Goal: Task Accomplishment & Management: Use online tool/utility

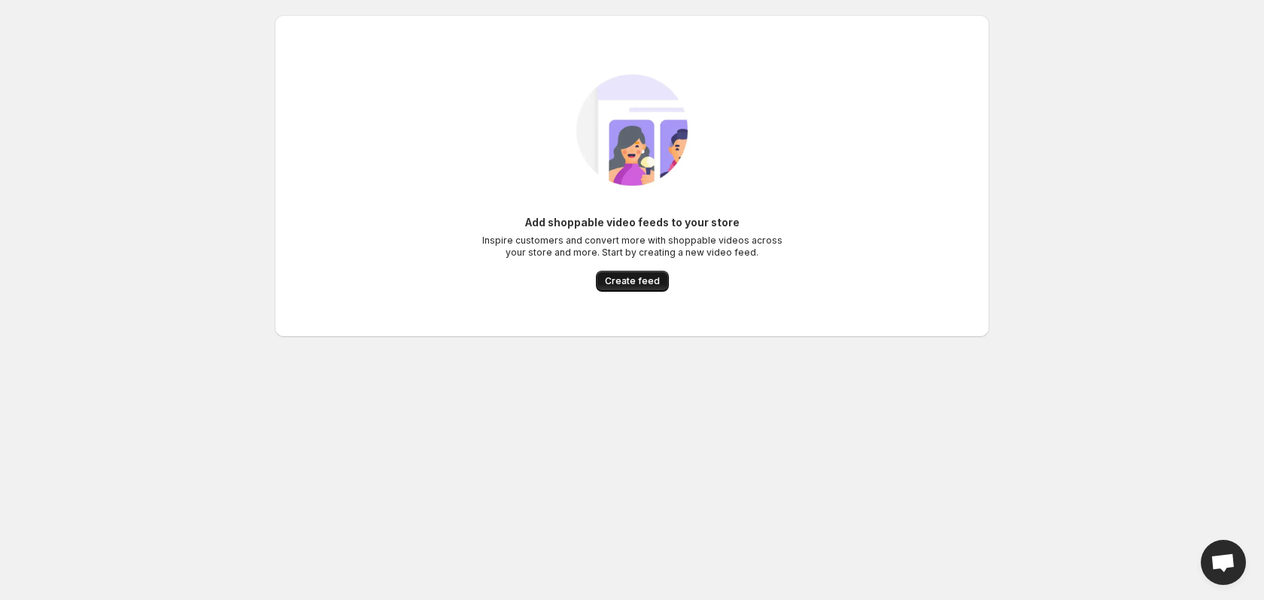
click at [627, 289] on button "Create feed" at bounding box center [632, 281] width 73 height 21
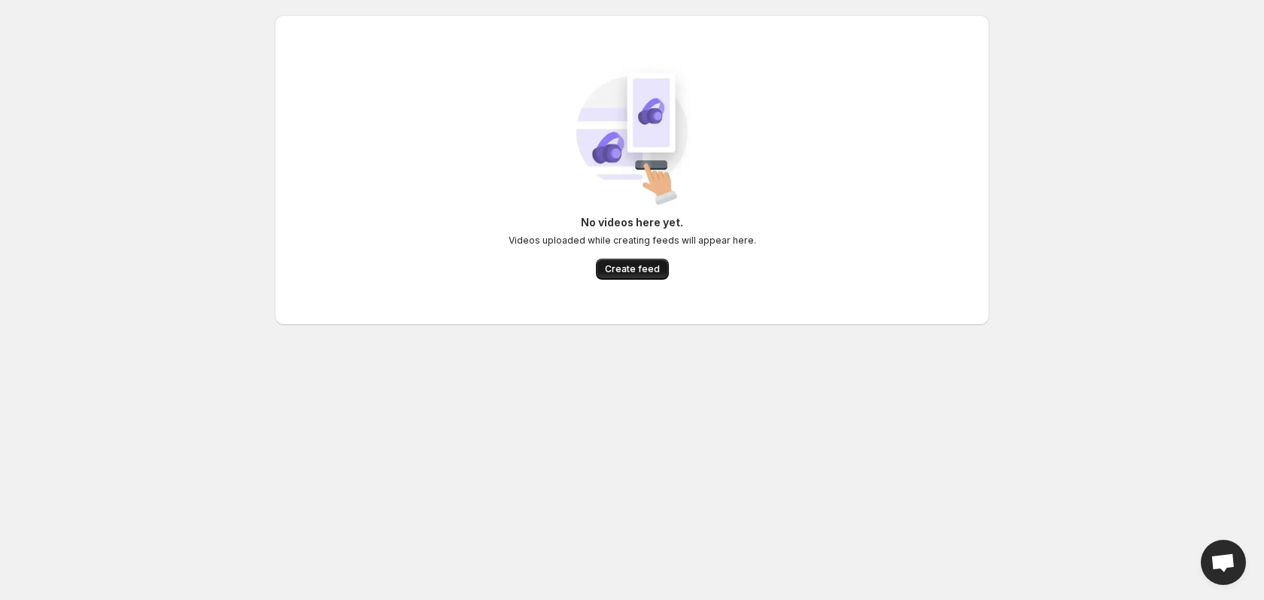
click at [631, 274] on span "Create feed" at bounding box center [632, 269] width 55 height 12
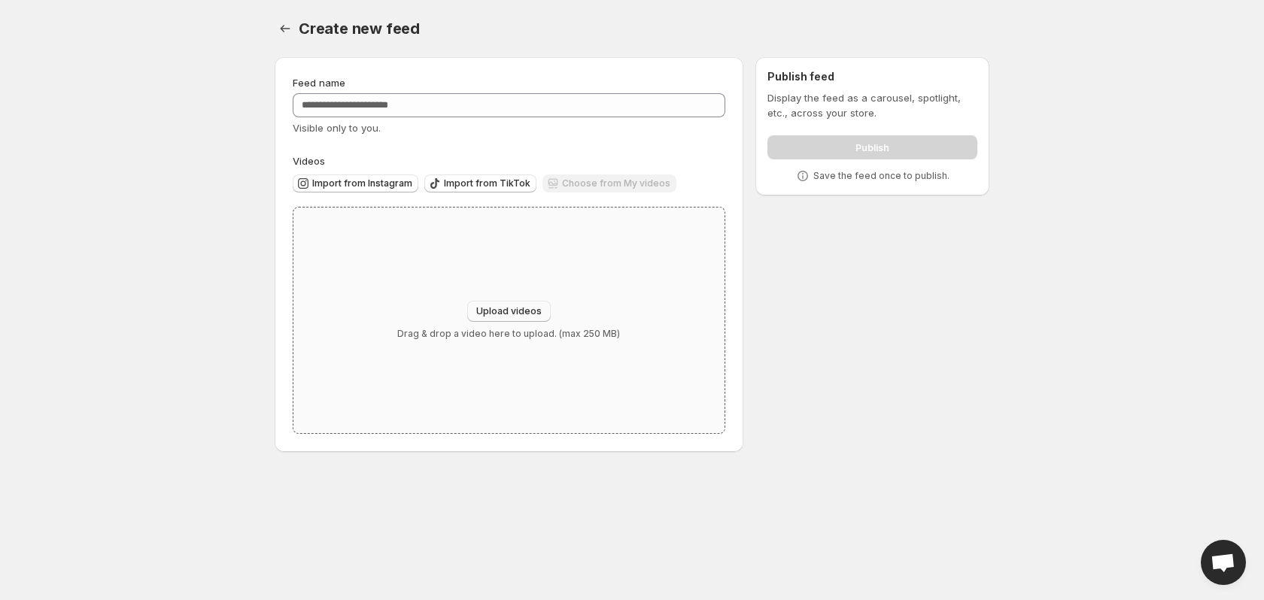
click at [494, 305] on button "Upload videos" at bounding box center [509, 311] width 84 height 21
type input "**********"
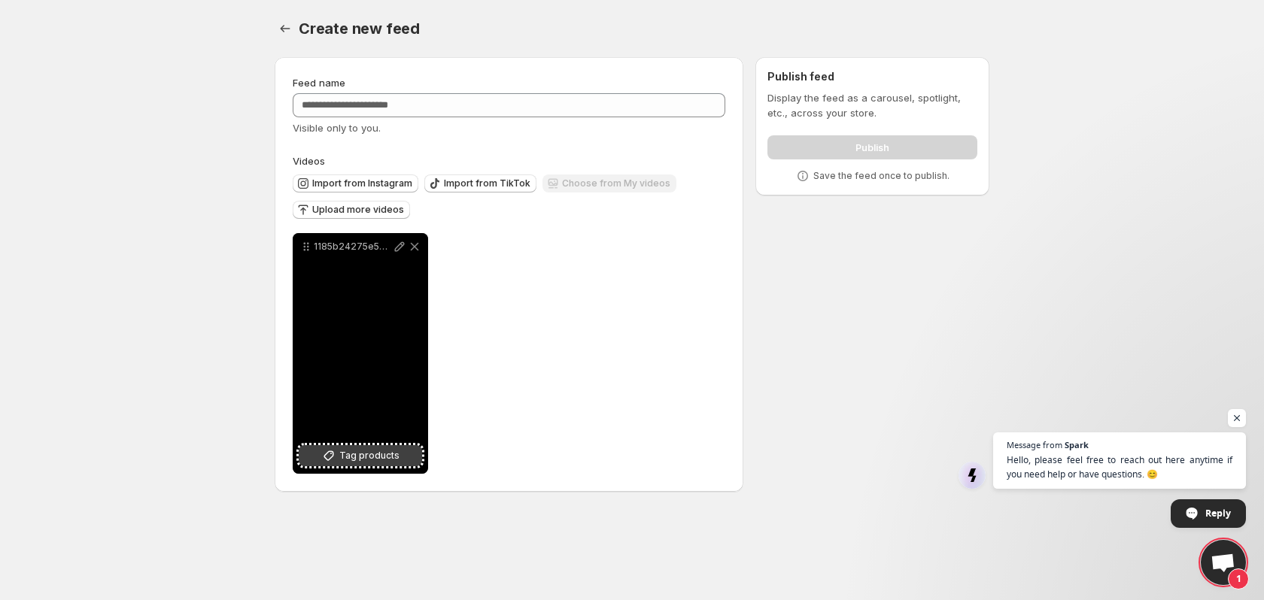
click at [376, 454] on span "Tag products" at bounding box center [369, 455] width 60 height 15
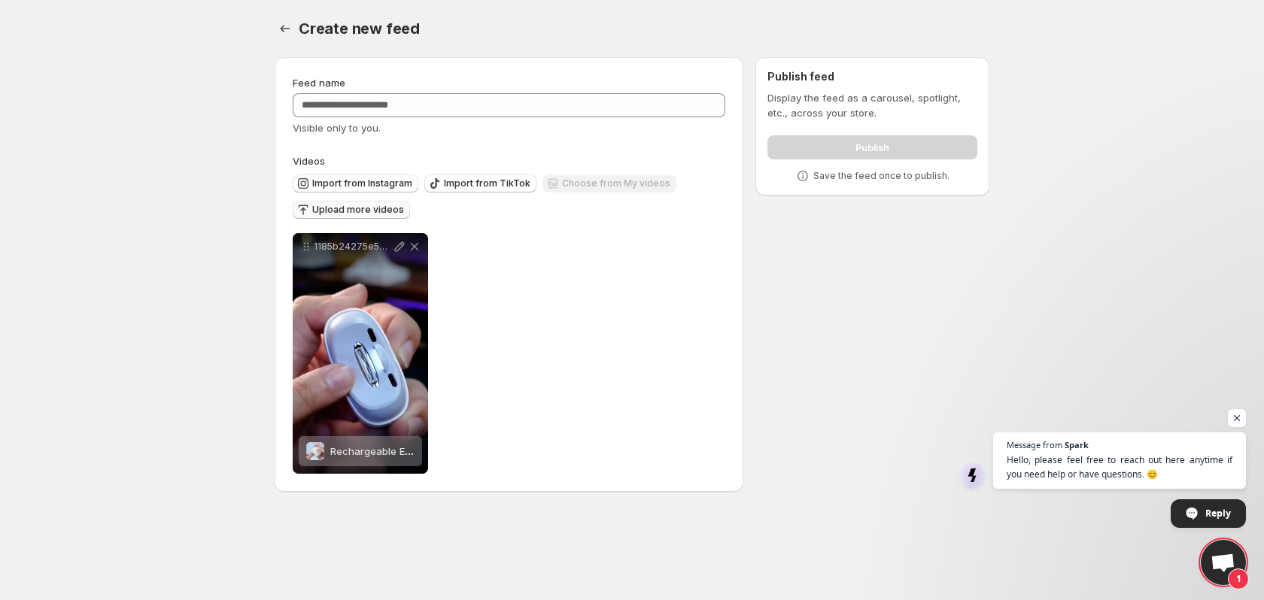
click at [342, 211] on span "Upload more videos" at bounding box center [358, 210] width 92 height 12
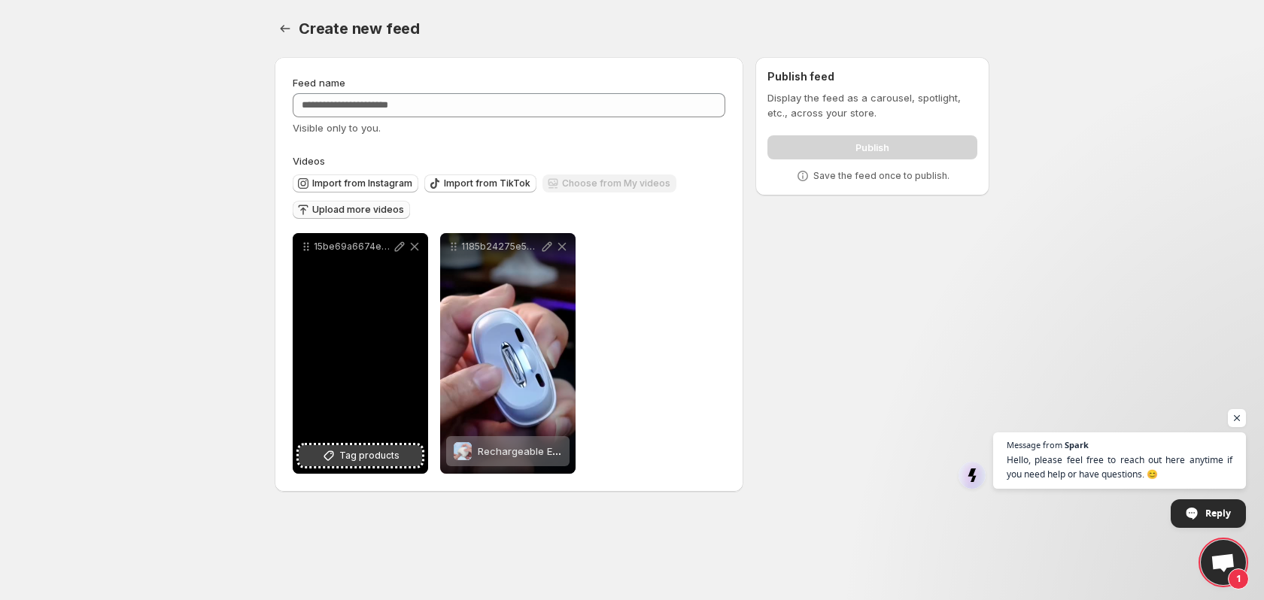
click at [368, 462] on span "Tag products" at bounding box center [369, 455] width 60 height 15
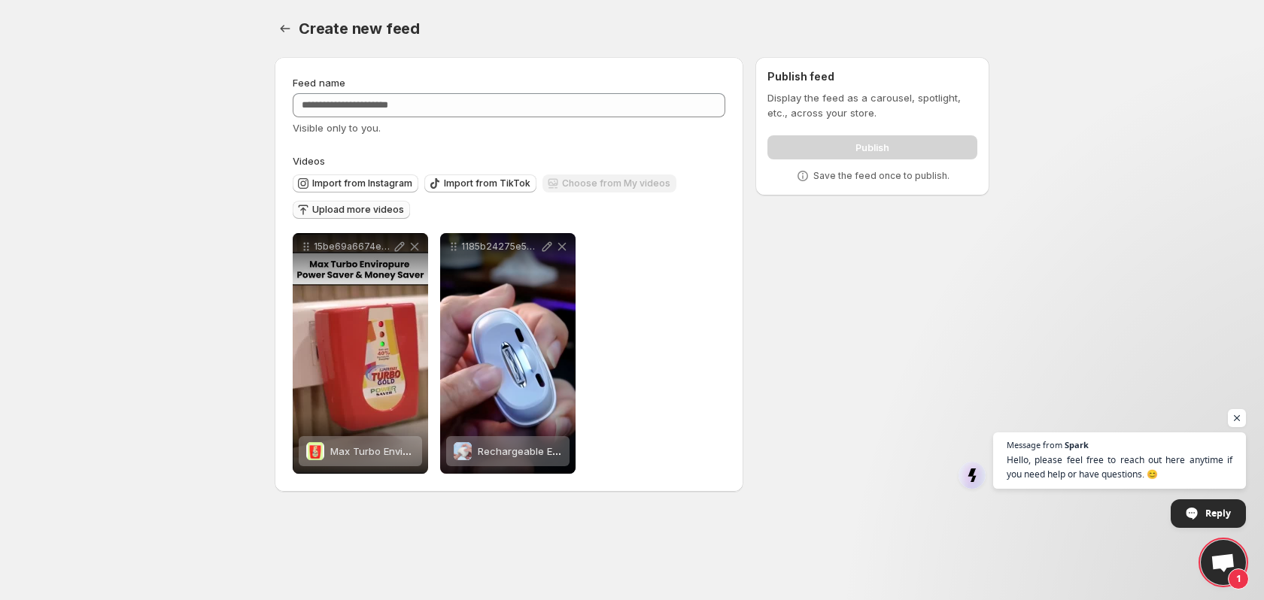
click at [390, 213] on span "Upload more videos" at bounding box center [358, 210] width 92 height 12
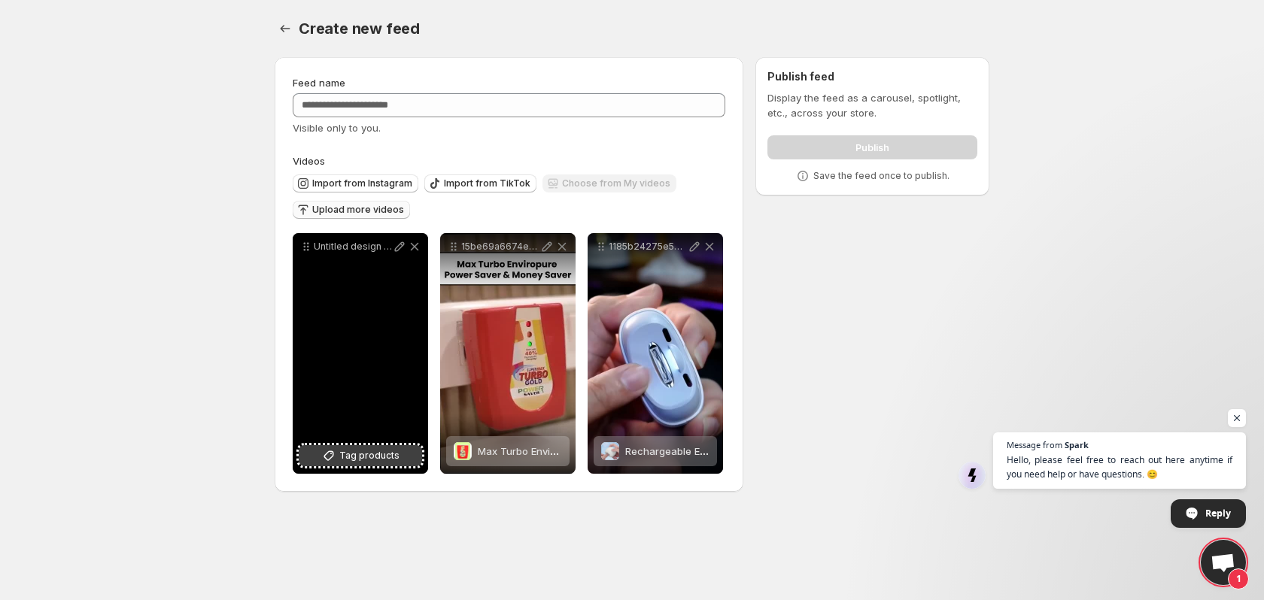
click at [388, 454] on span "Tag products" at bounding box center [369, 455] width 60 height 15
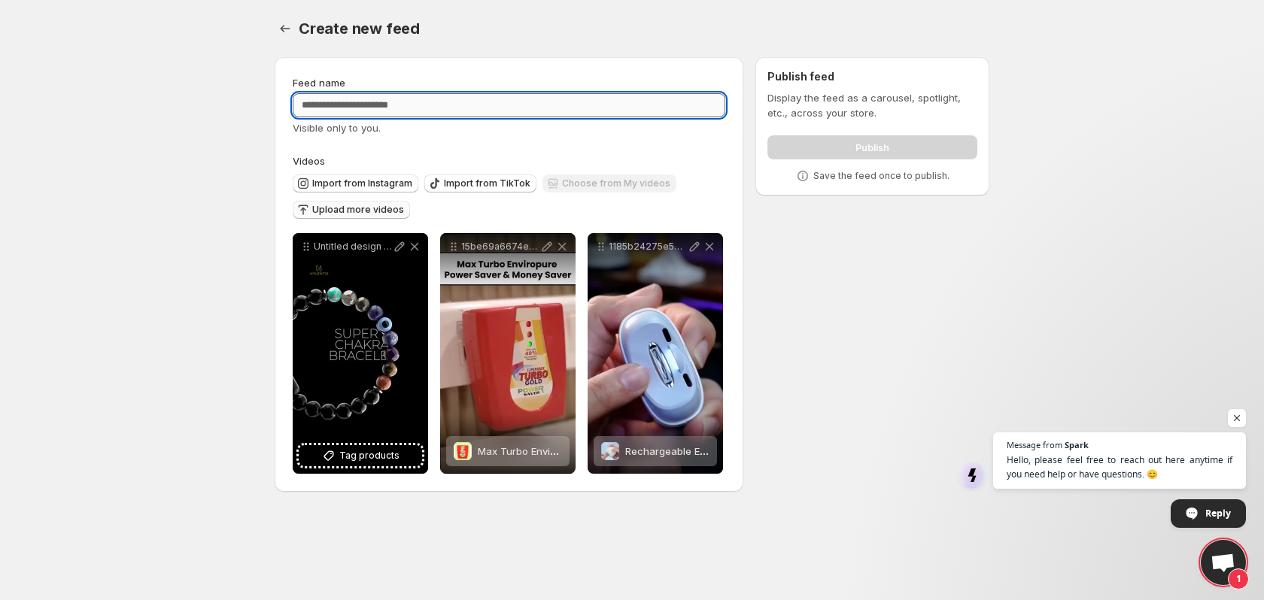
click at [484, 108] on input "Feed name" at bounding box center [509, 105] width 433 height 24
type input "********"
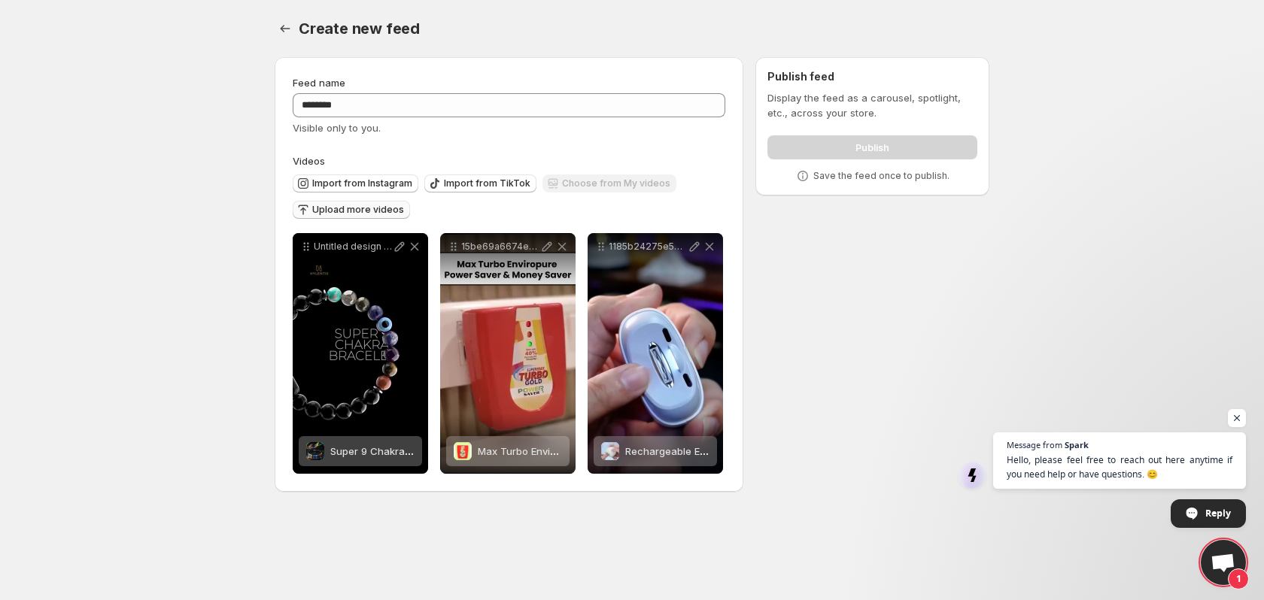
click at [600, 189] on div "Choose from My videos" at bounding box center [610, 185] width 134 height 20
click at [842, 294] on div "**********" at bounding box center [626, 277] width 727 height 465
click at [877, 87] on div "Publish feed Display the feed as a carousel, spotlight, etc., across your store…" at bounding box center [872, 126] width 210 height 114
click at [883, 152] on div "Publish" at bounding box center [872, 144] width 210 height 30
click at [350, 216] on button "Upload more videos" at bounding box center [351, 210] width 117 height 18
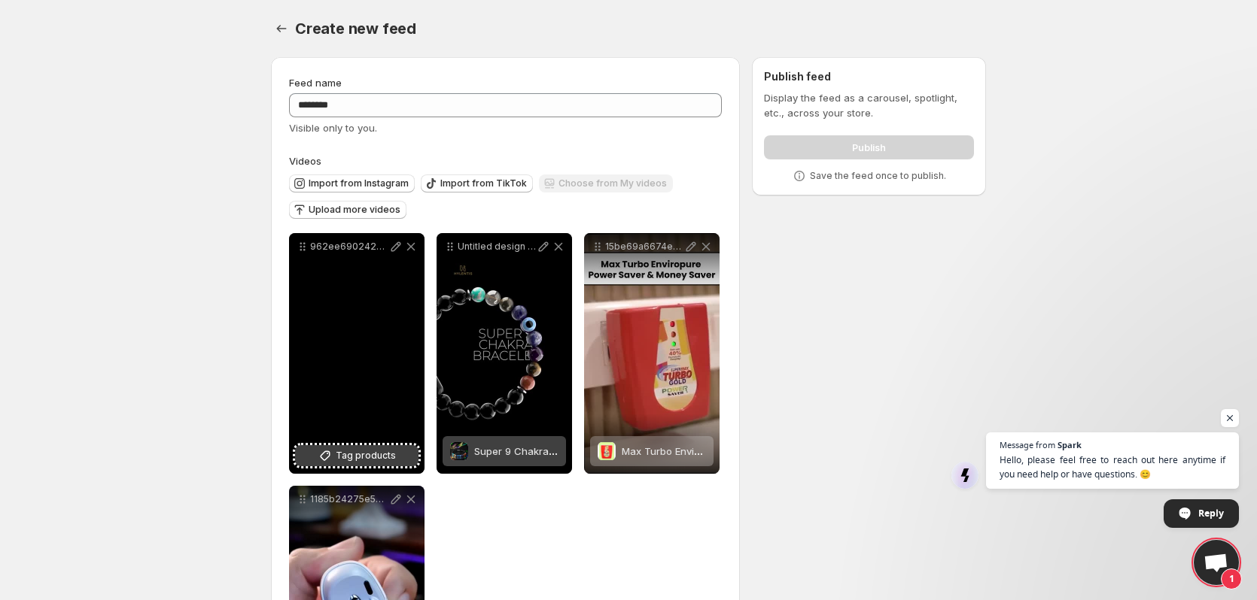
click at [321, 454] on icon at bounding box center [325, 455] width 15 height 15
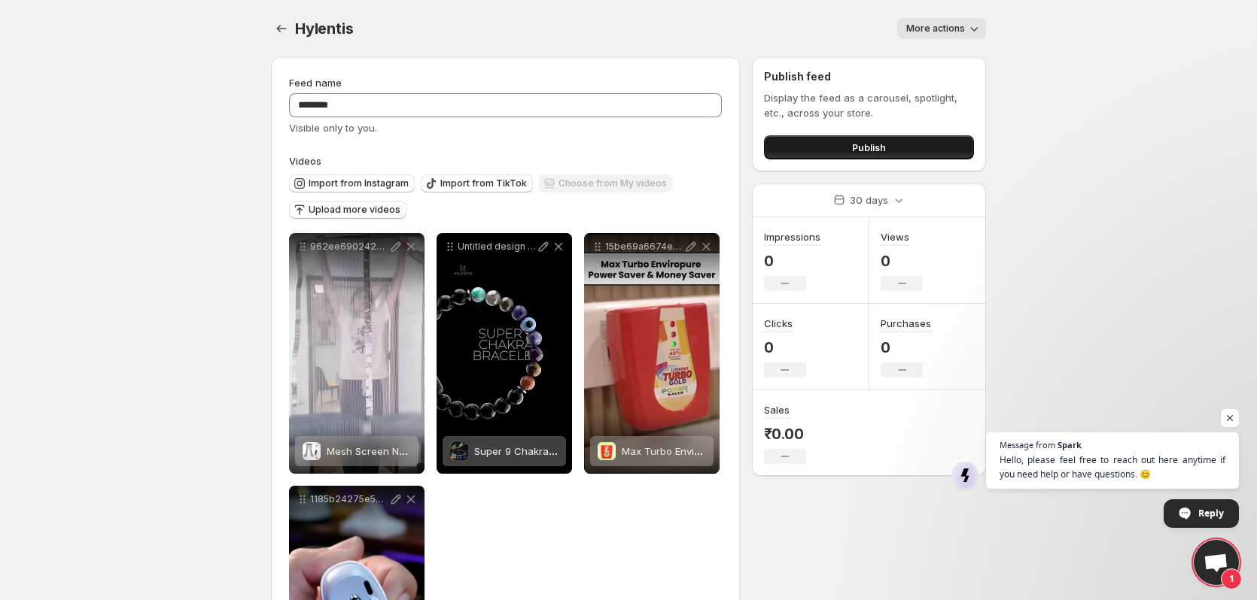
click at [858, 153] on span "Publish" at bounding box center [869, 147] width 34 height 15
click at [980, 35] on icon "button" at bounding box center [973, 28] width 15 height 15
click at [1078, 35] on body "**********" at bounding box center [628, 300] width 1257 height 600
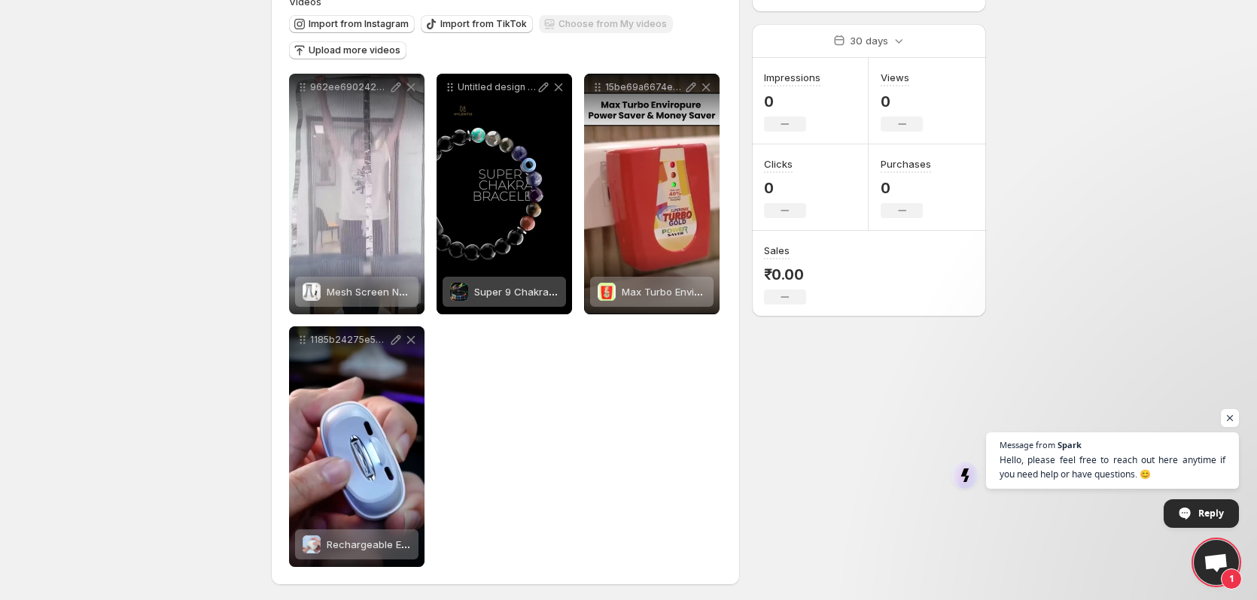
scroll to position [163, 0]
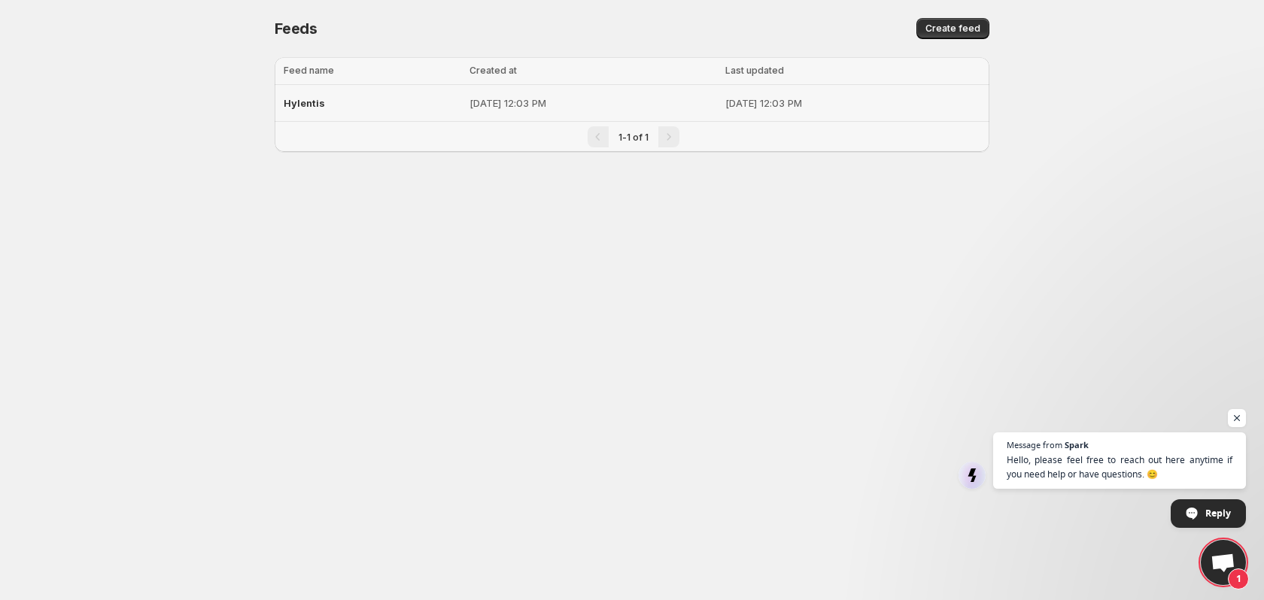
click at [397, 110] on div "Hylentis" at bounding box center [372, 103] width 177 height 27
click at [470, 99] on p "[DATE] 12:03 PM" at bounding box center [593, 103] width 246 height 15
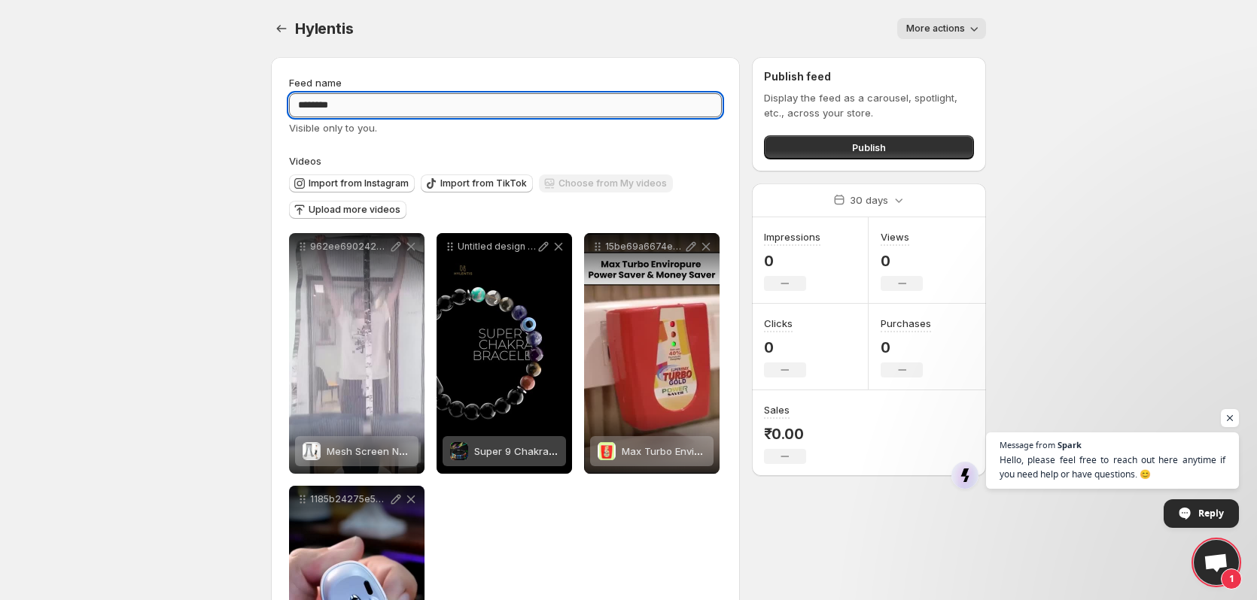
click at [479, 108] on input "********" at bounding box center [505, 105] width 433 height 24
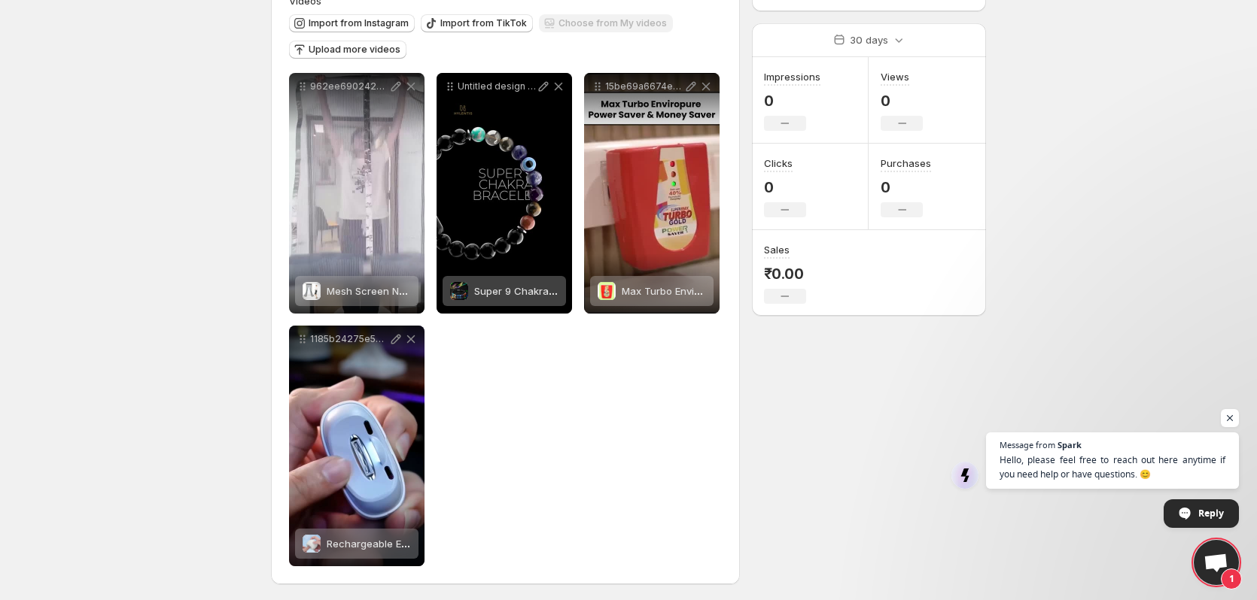
scroll to position [163, 0]
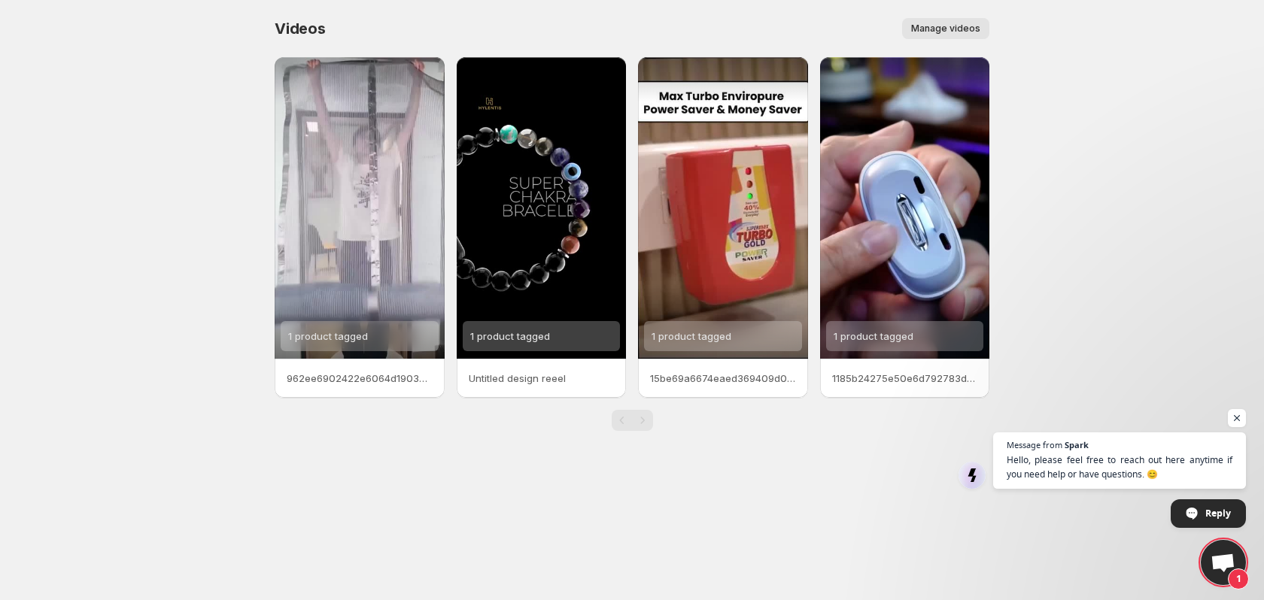
click at [932, 25] on span "Manage videos" at bounding box center [945, 29] width 69 height 12
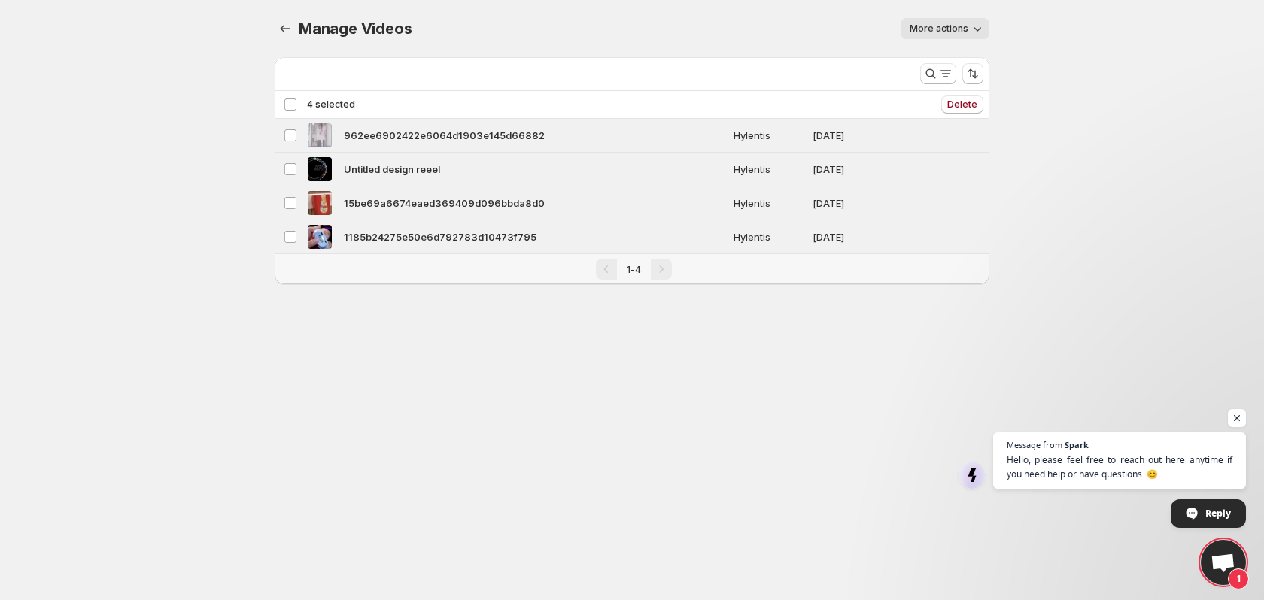
click at [953, 32] on span "More actions" at bounding box center [939, 29] width 59 height 12
click at [963, 64] on span "Regenerate missing previews" at bounding box center [981, 60] width 139 height 12
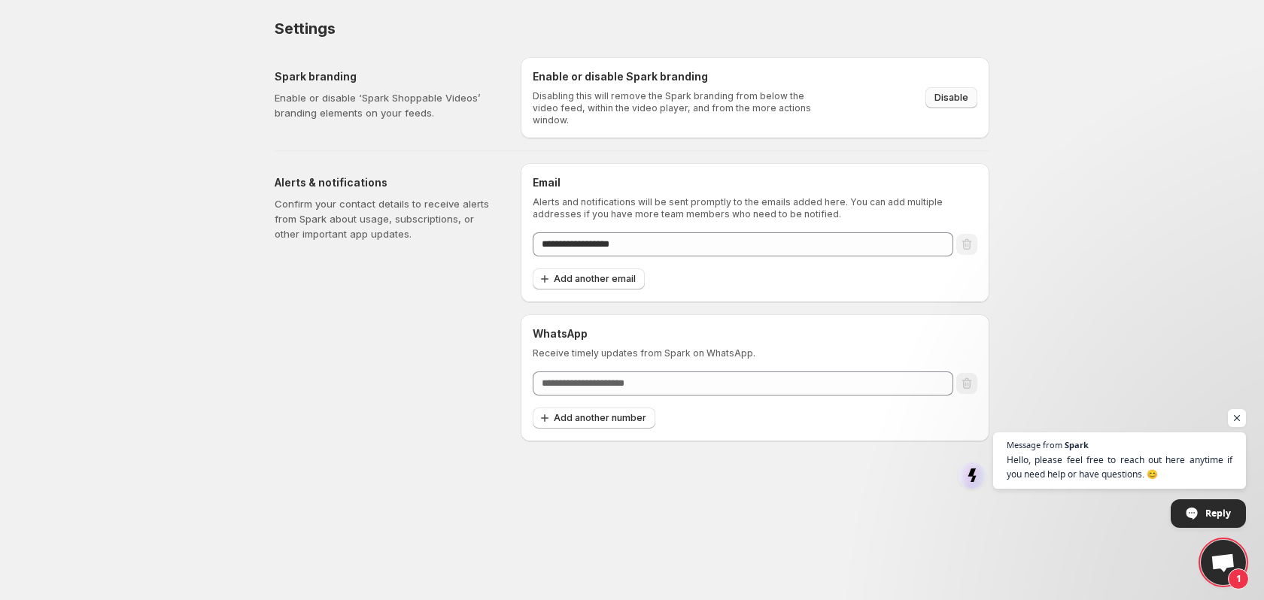
click at [957, 92] on span "Disable" at bounding box center [952, 98] width 34 height 12
click at [960, 87] on button "Disable" at bounding box center [952, 97] width 52 height 21
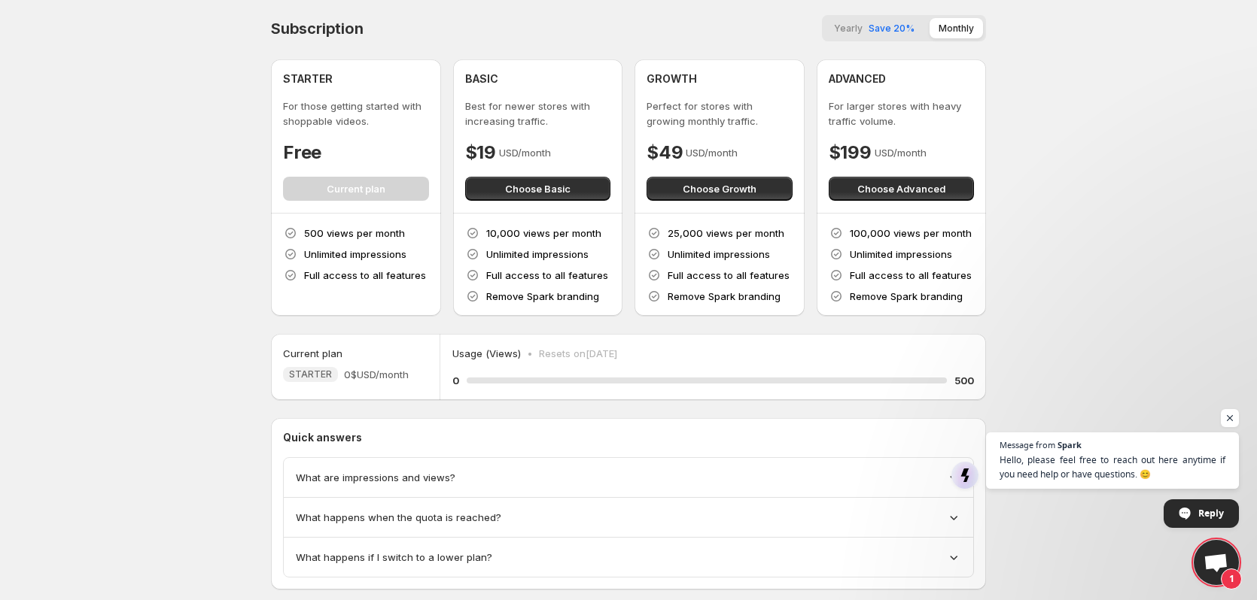
scroll to position [33, 0]
